Goal: Transaction & Acquisition: Obtain resource

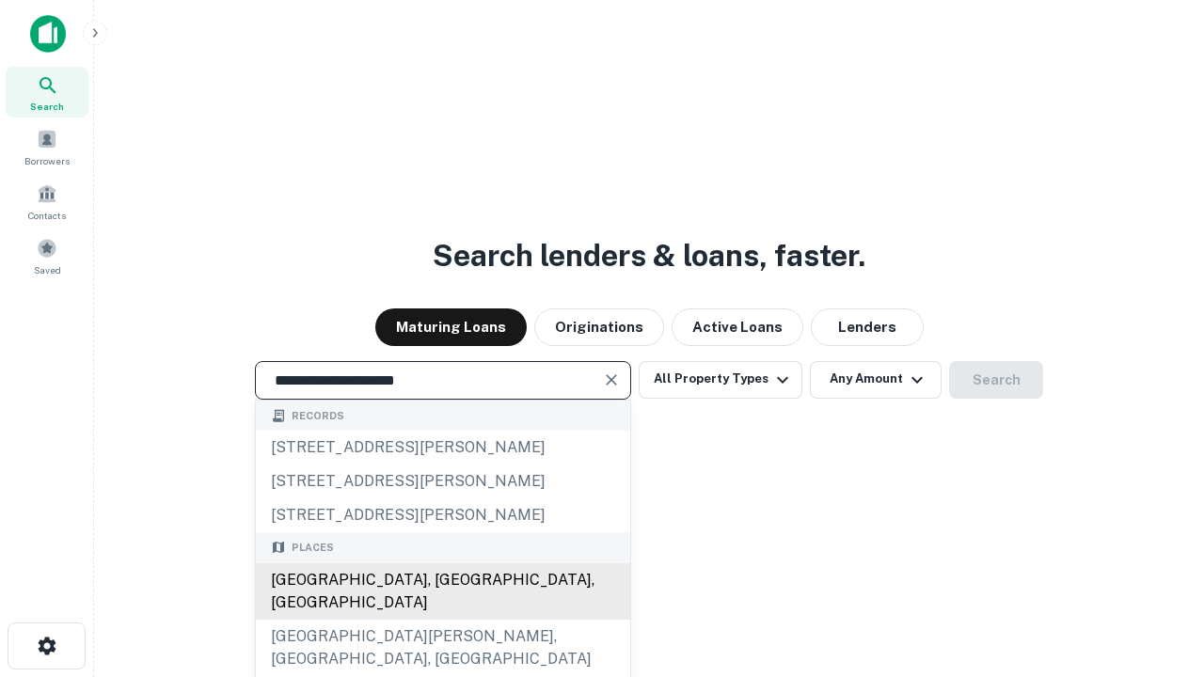
click at [442, 620] on div "[GEOGRAPHIC_DATA], [GEOGRAPHIC_DATA], [GEOGRAPHIC_DATA]" at bounding box center [443, 591] width 374 height 56
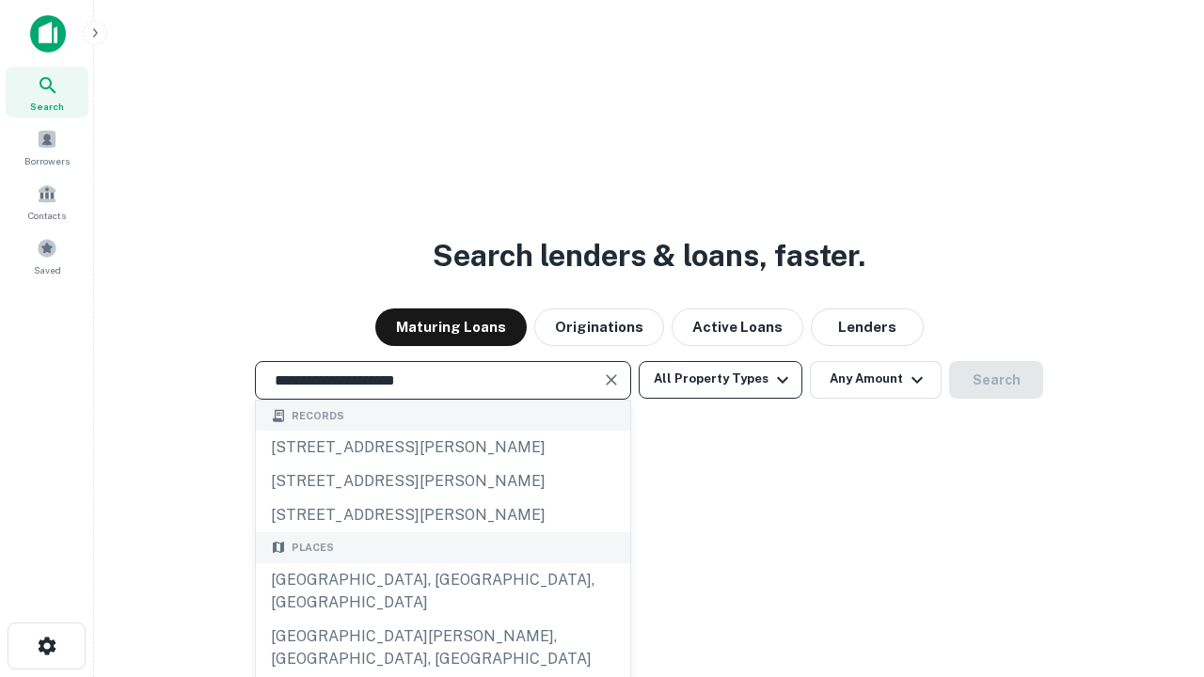
type input "**********"
click at [721, 379] on button "All Property Types" at bounding box center [721, 380] width 164 height 38
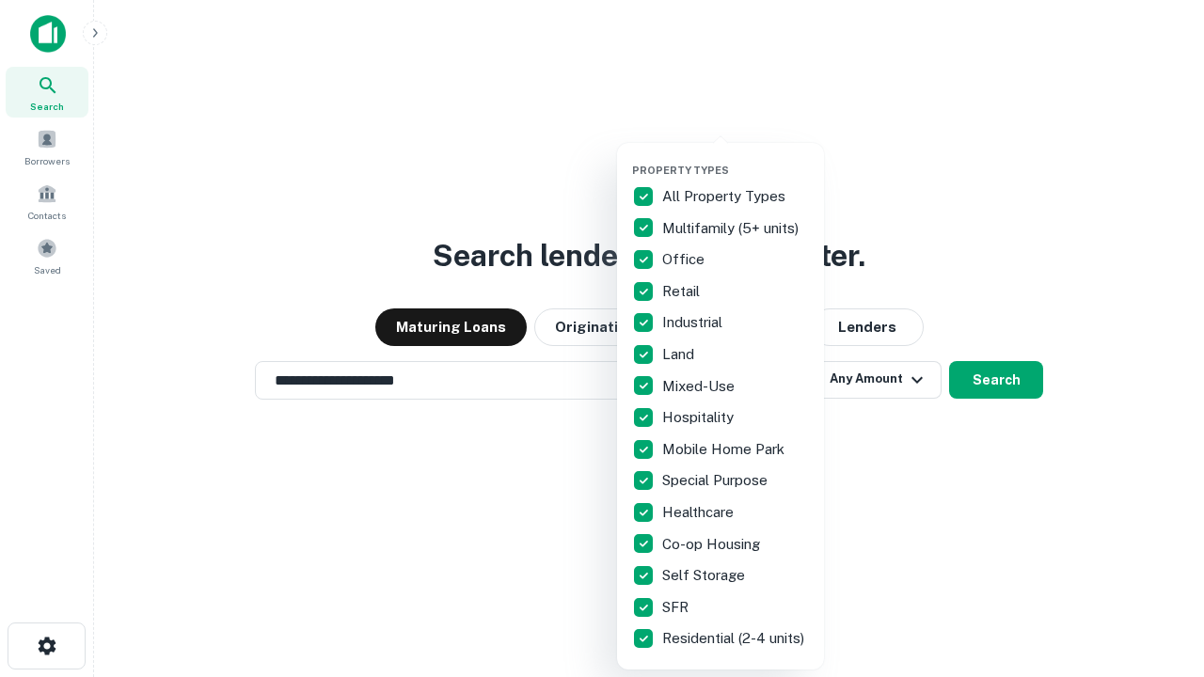
click at [736, 158] on button "button" at bounding box center [735, 158] width 207 height 1
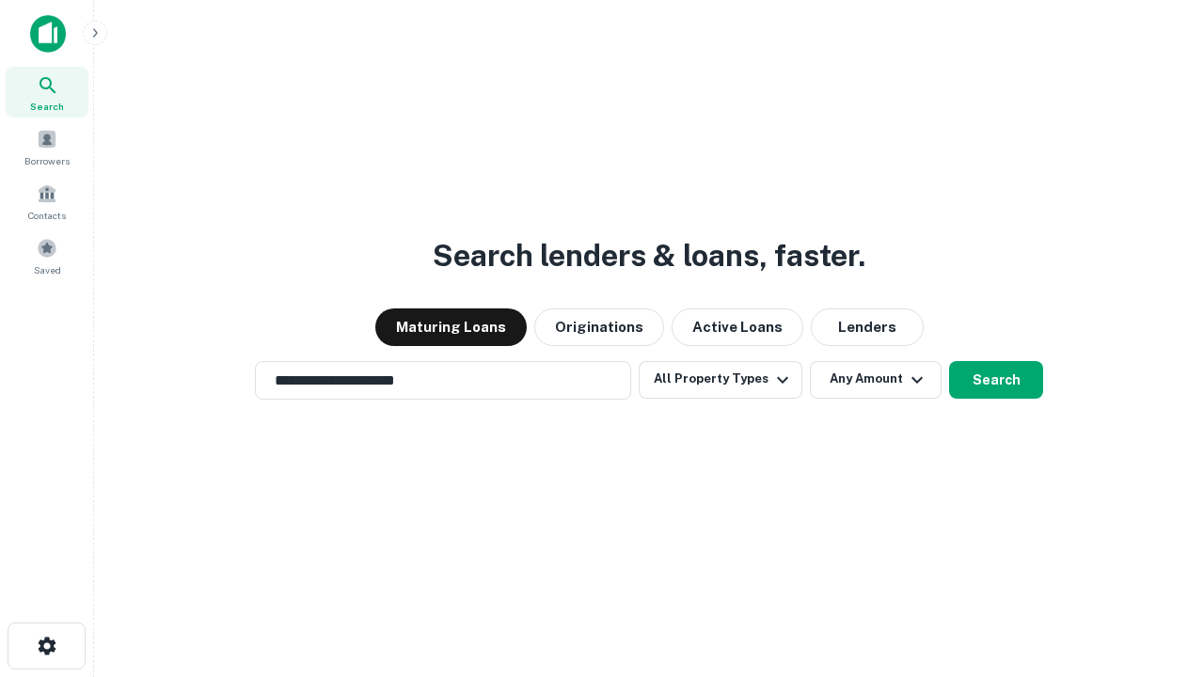
scroll to position [29, 0]
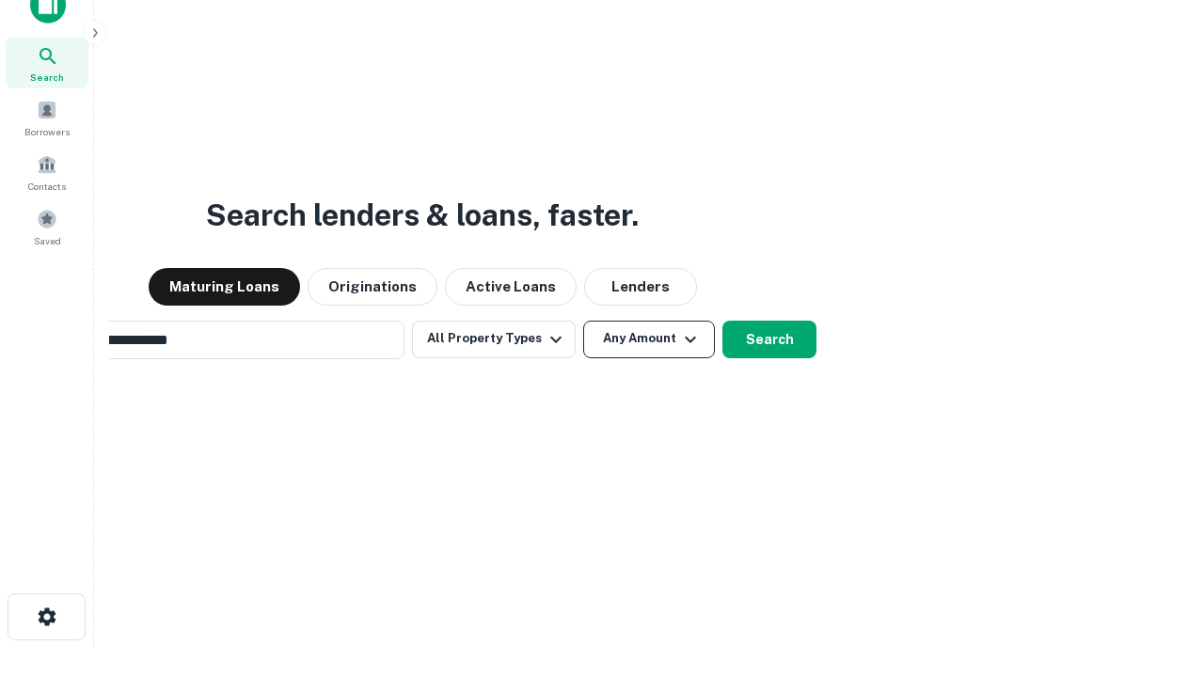
click at [583, 321] on button "Any Amount" at bounding box center [649, 340] width 132 height 38
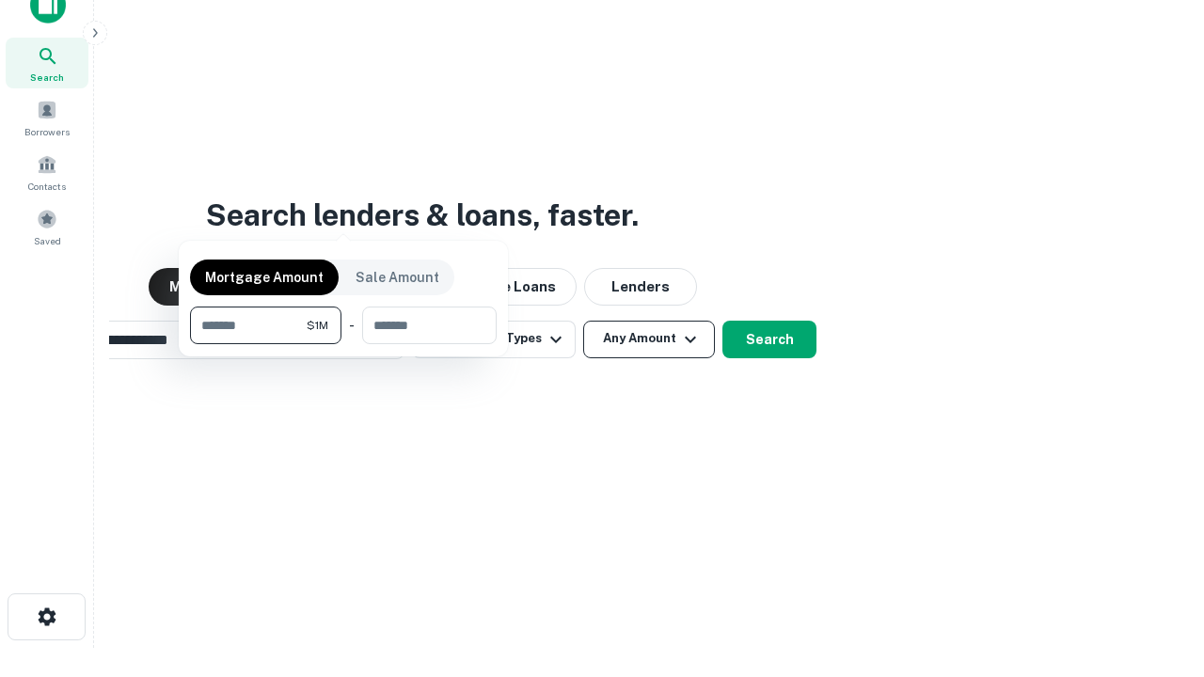
scroll to position [30, 0]
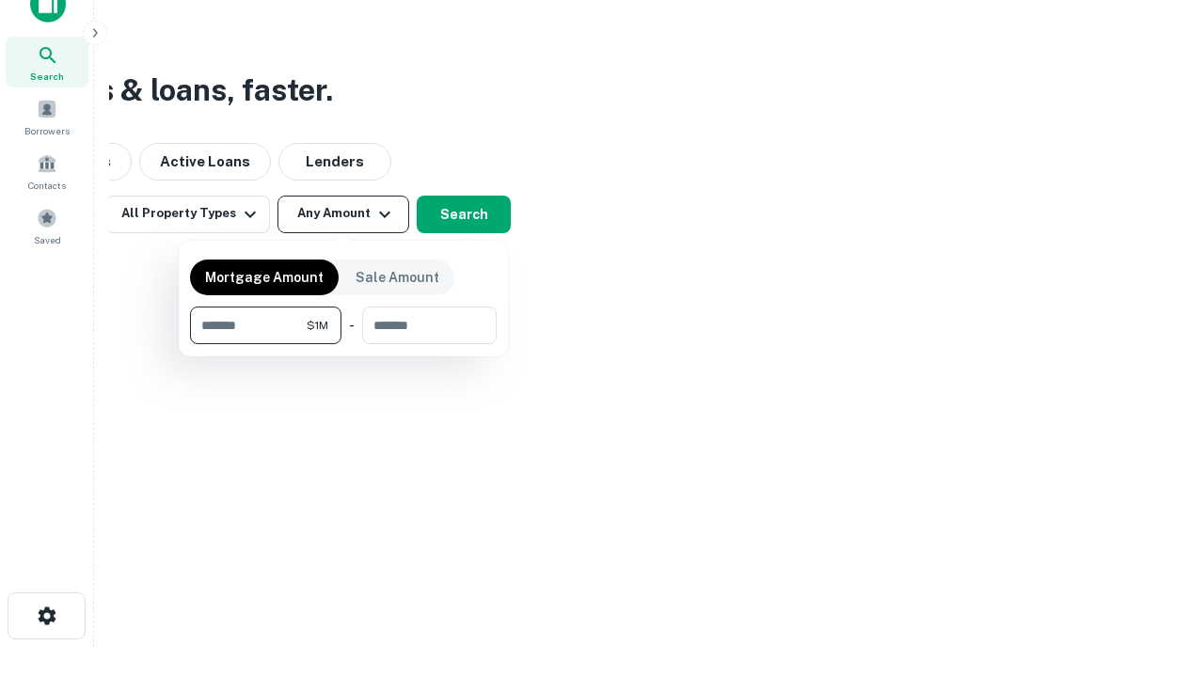
type input "*******"
click at [343, 344] on button "button" at bounding box center [343, 344] width 307 height 1
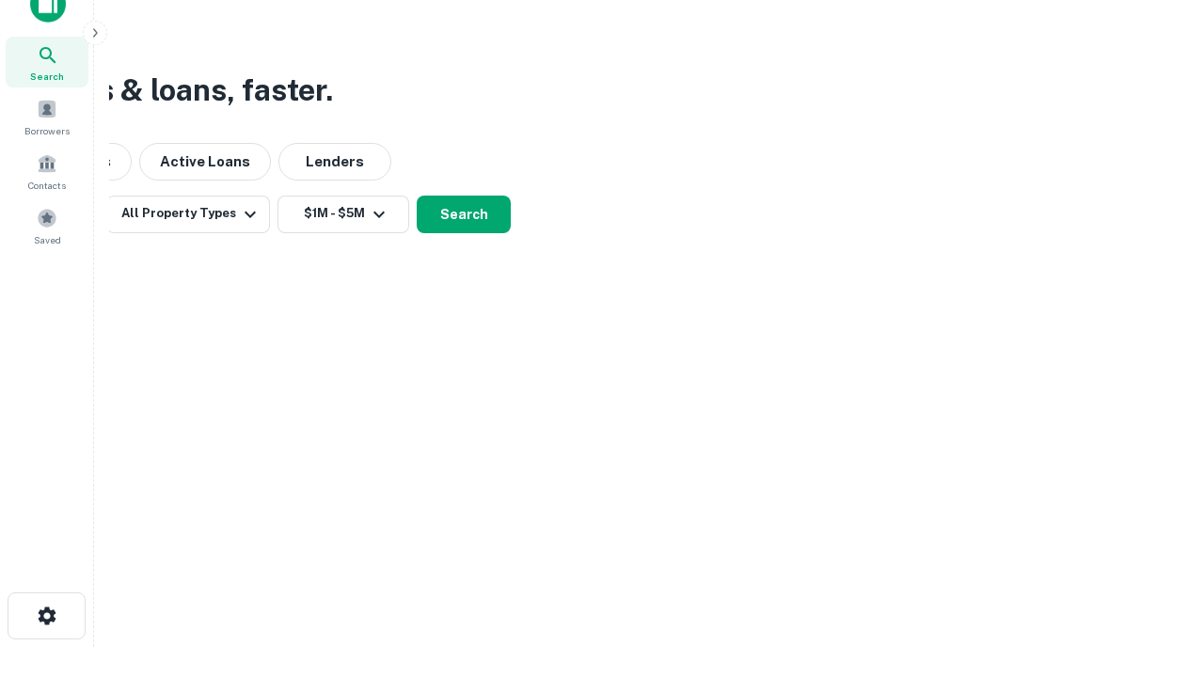
scroll to position [29, 0]
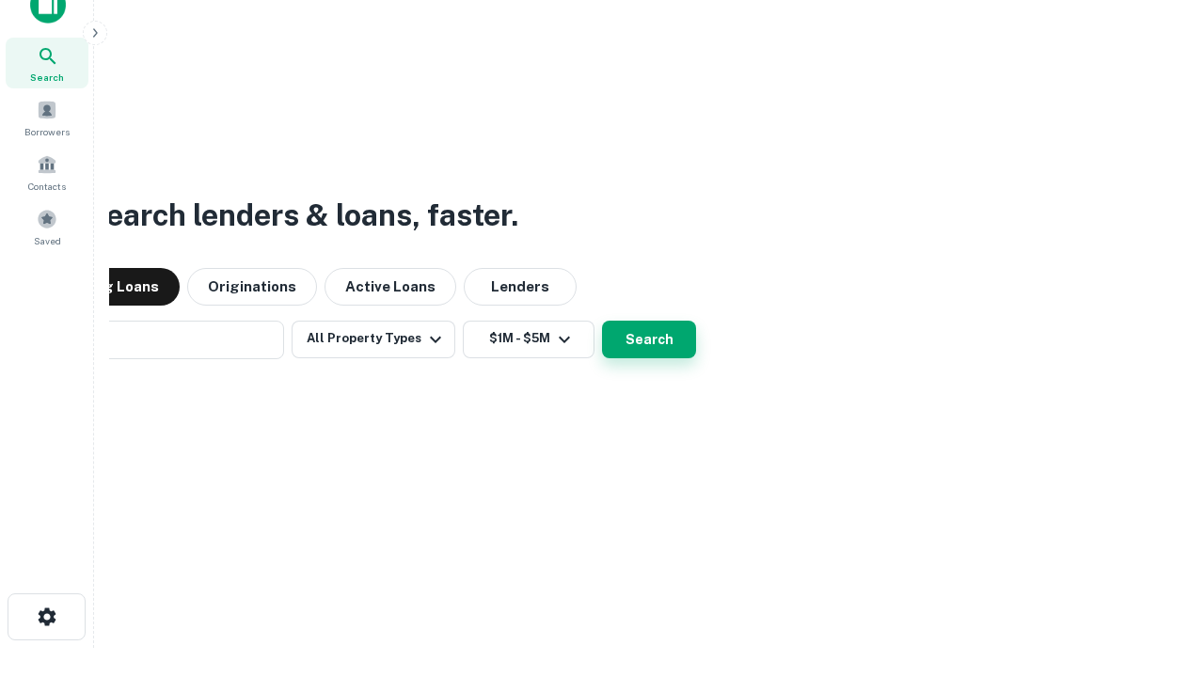
click at [602, 321] on button "Search" at bounding box center [649, 340] width 94 height 38
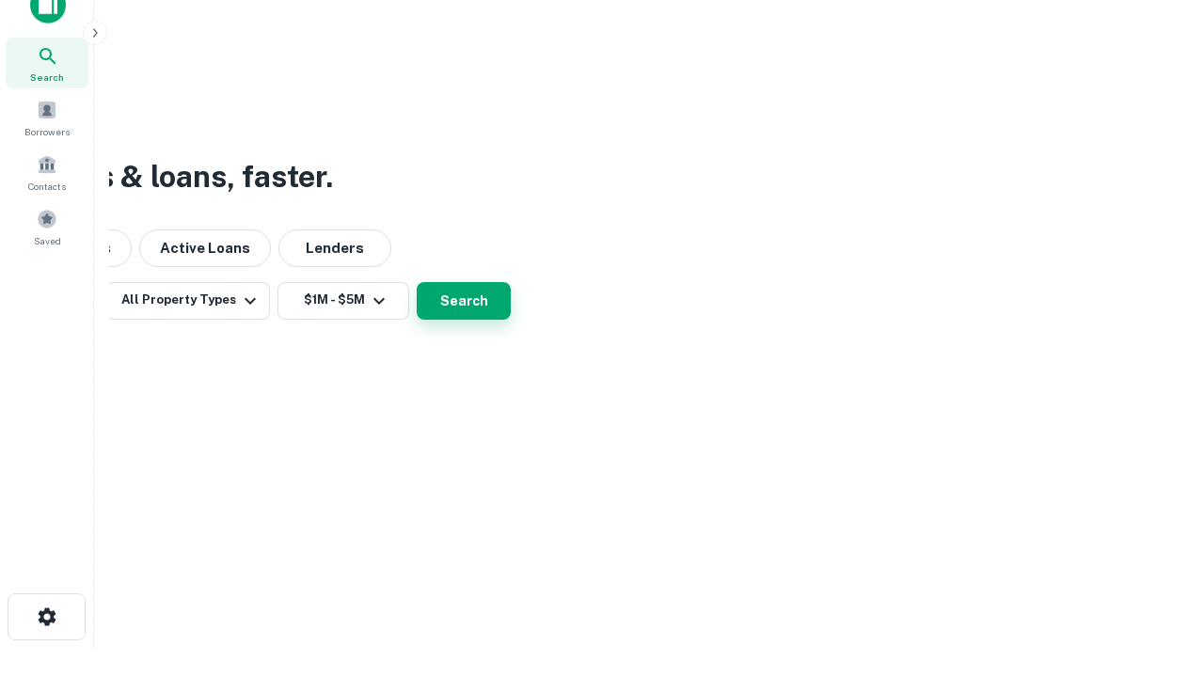
scroll to position [30, 0]
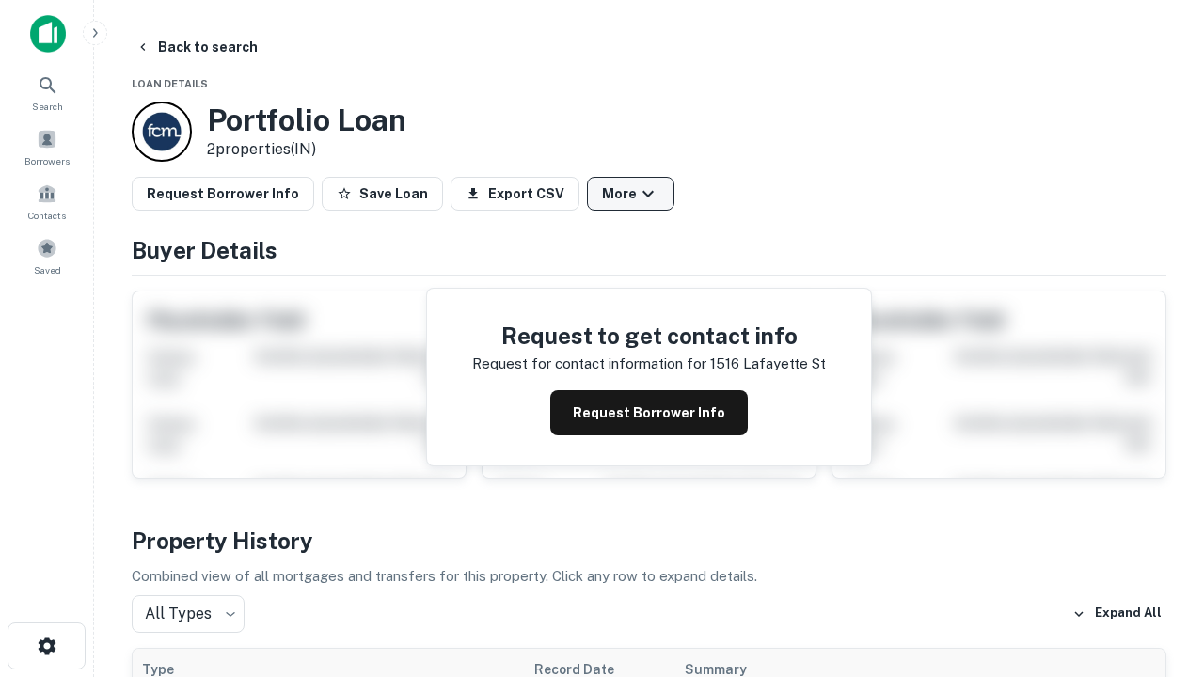
click at [630, 194] on button "More" at bounding box center [630, 194] width 87 height 34
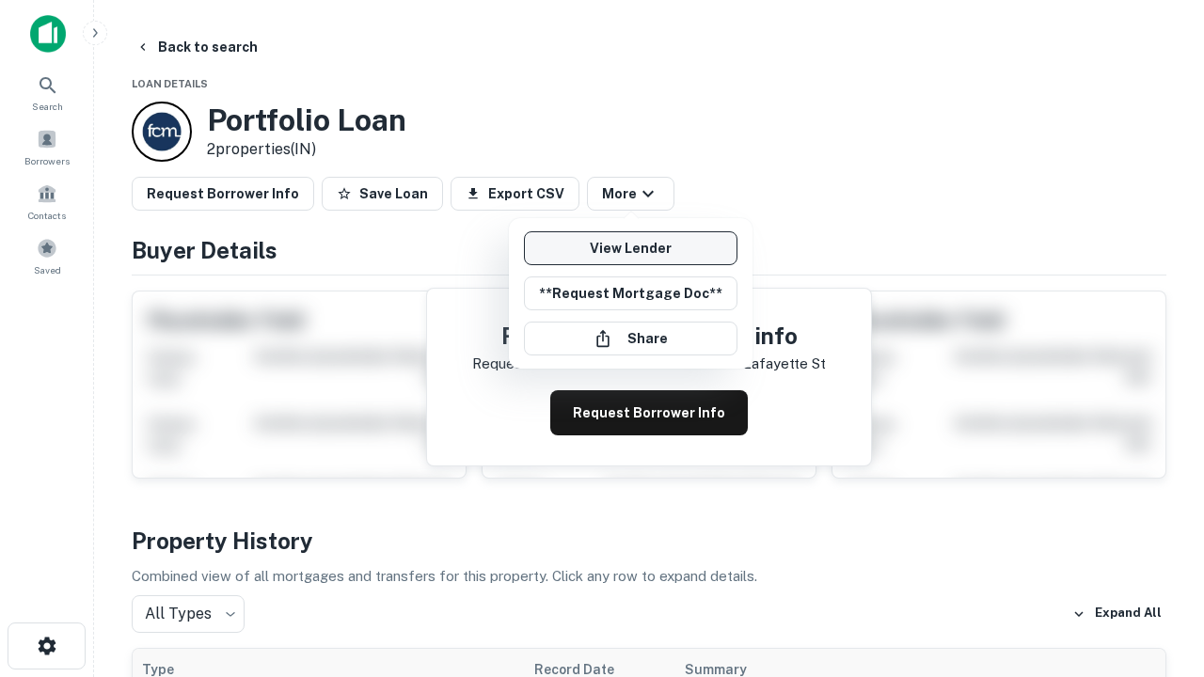
click at [630, 248] on link "View Lender" at bounding box center [631, 248] width 214 height 34
